Goal: Transaction & Acquisition: Purchase product/service

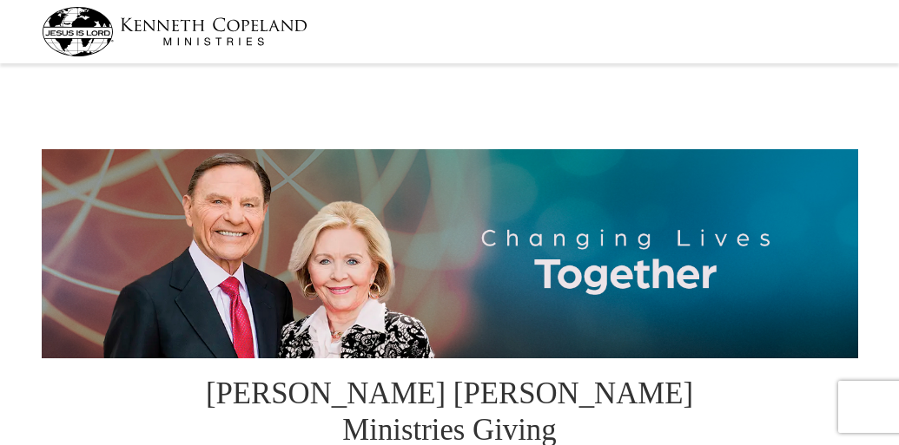
select select "CA"
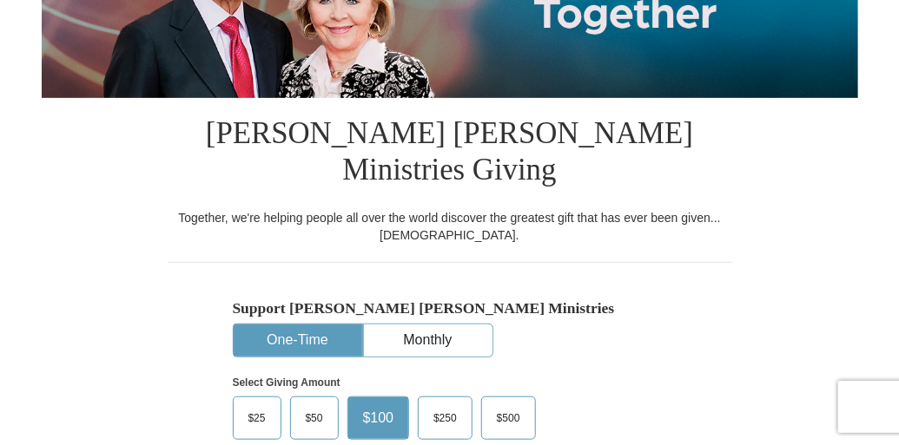
scroll to position [347, 0]
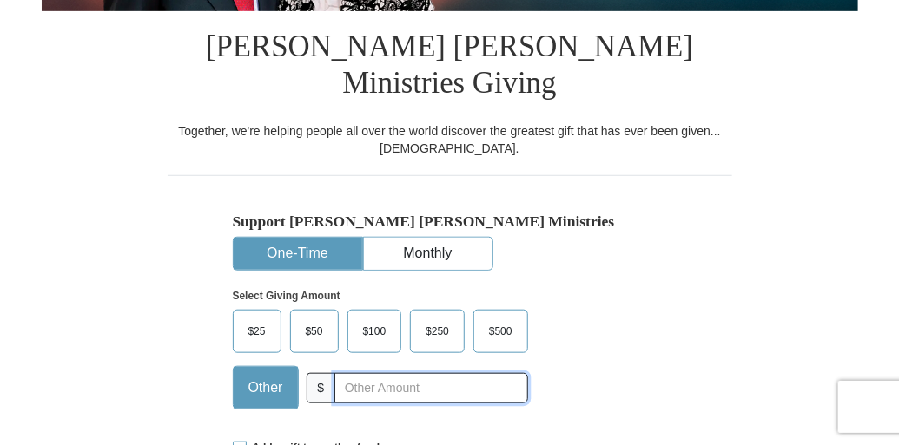
click at [359, 373] on input "text" at bounding box center [430, 388] width 193 height 30
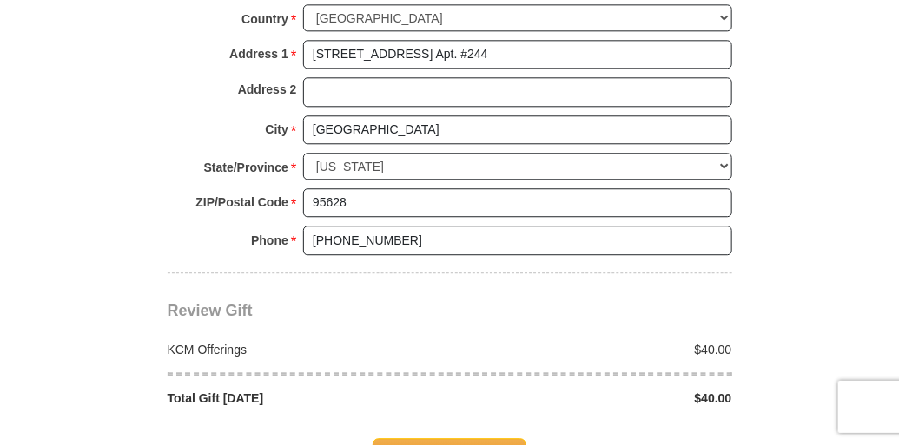
scroll to position [1389, 0]
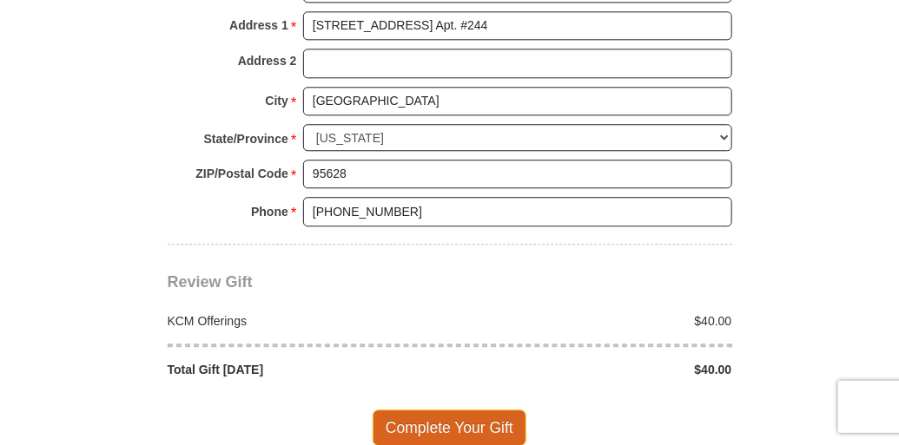
type input "40"
click at [446, 410] on span "Complete Your Gift" at bounding box center [450, 428] width 154 height 36
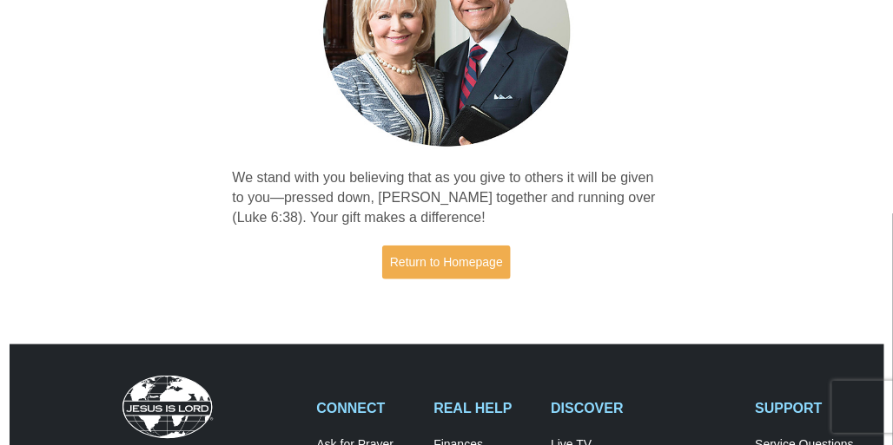
scroll to position [260, 0]
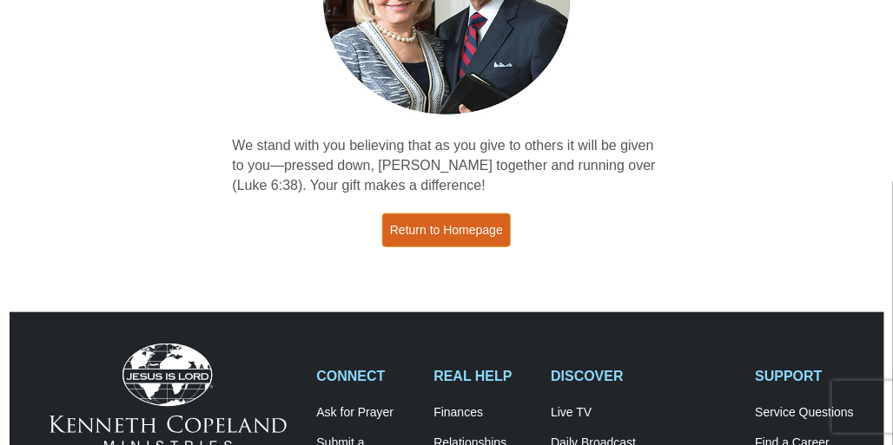
click at [453, 232] on link "Return to Homepage" at bounding box center [446, 231] width 129 height 34
